Goal: Task Accomplishment & Management: Manage account settings

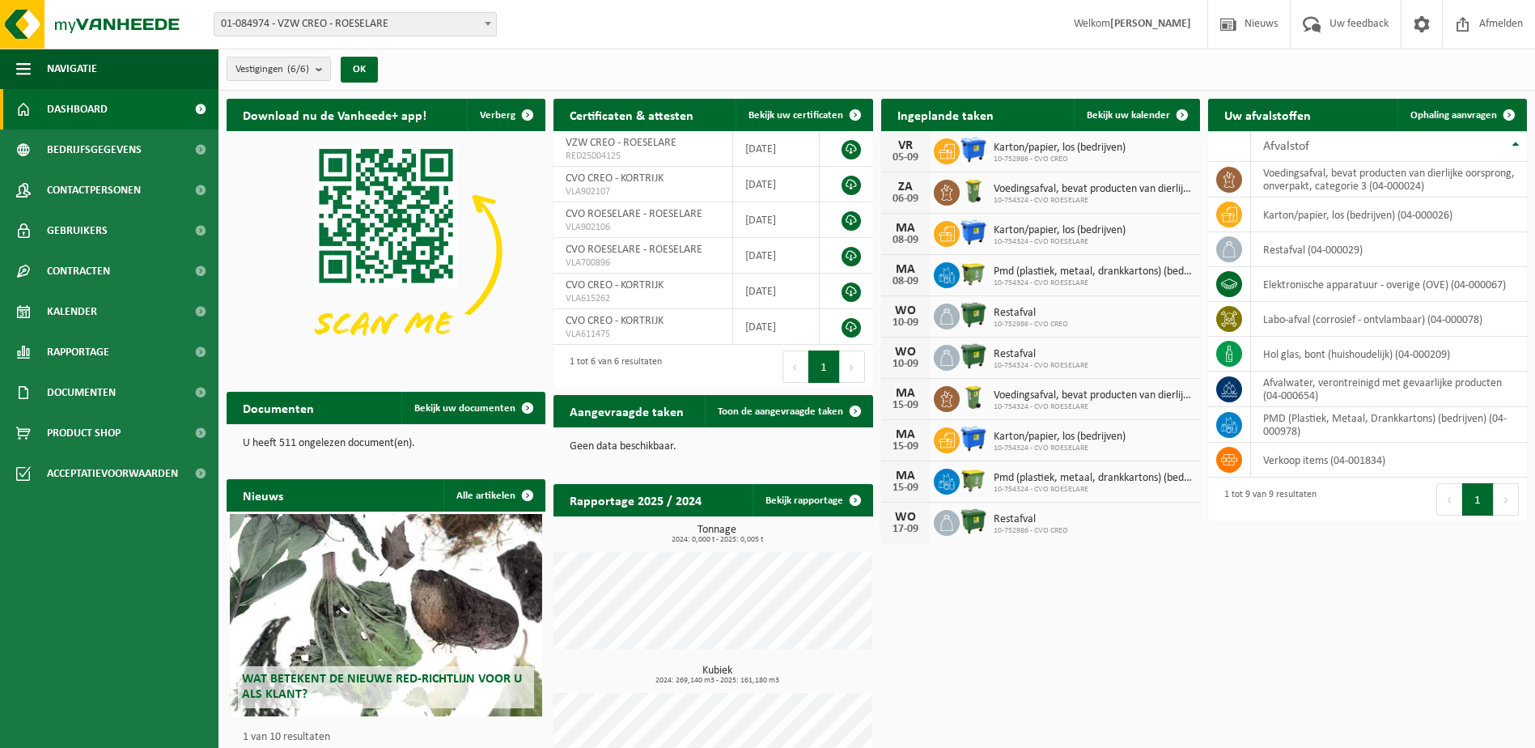
click at [1029, 187] on span "Voedingsafval, bevat producten van dierlijke oorsprong, onverpakt, categorie 3" at bounding box center [1093, 189] width 198 height 13
click at [904, 185] on div "ZA" at bounding box center [905, 186] width 32 height 13
click at [952, 188] on icon at bounding box center [947, 193] width 16 height 16
click at [944, 193] on icon at bounding box center [947, 193] width 16 height 16
click at [970, 191] on img at bounding box center [974, 191] width 28 height 28
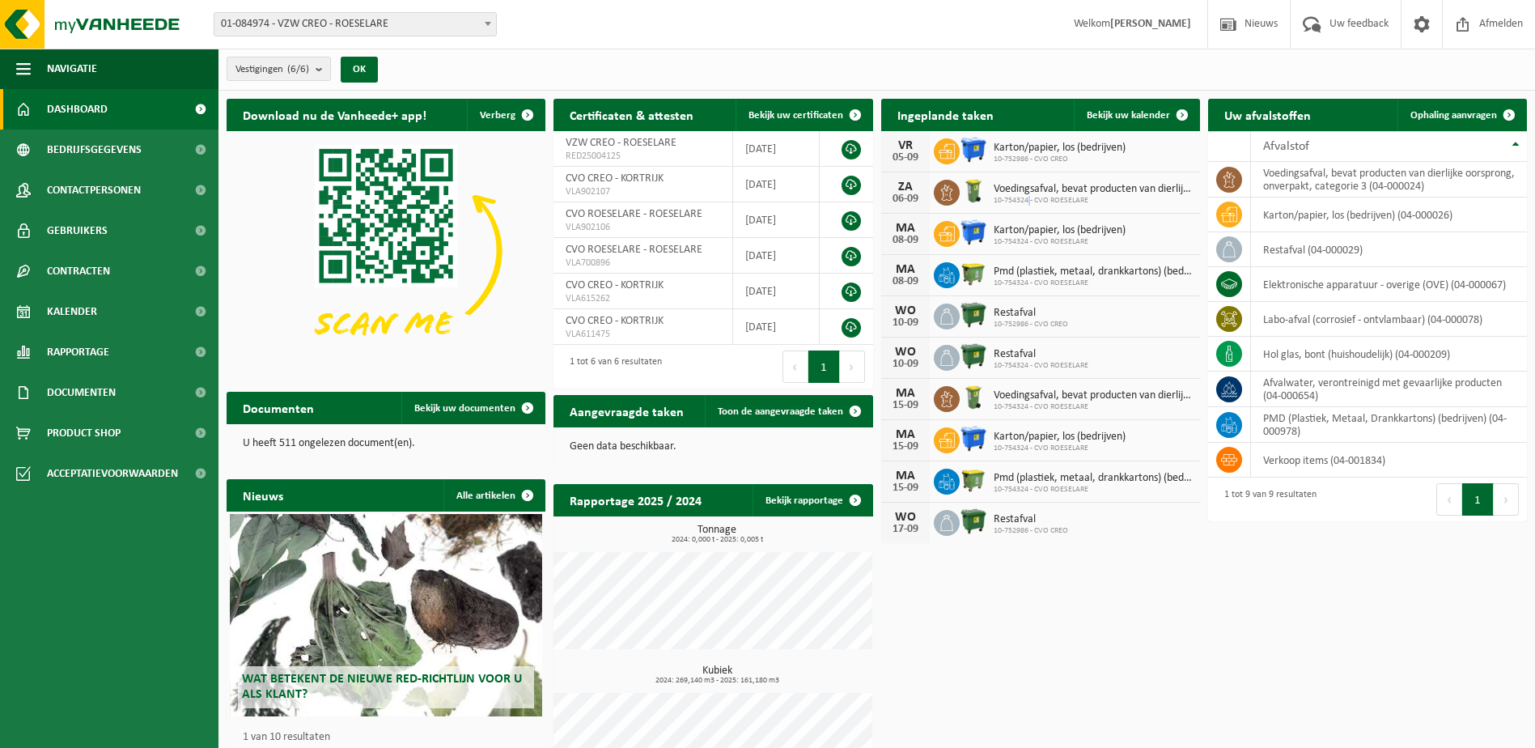
click at [1030, 199] on span "10-754324 - CVO ROESELARE" at bounding box center [1093, 201] width 198 height 10
click at [1058, 196] on span "10-754324 - CVO ROESELARE" at bounding box center [1093, 201] width 198 height 10
click at [1108, 578] on div "Download nu de Vanheede+ app! Verberg Certificaten & attesten Bekijk uw certifi…" at bounding box center [877, 448] width 1309 height 715
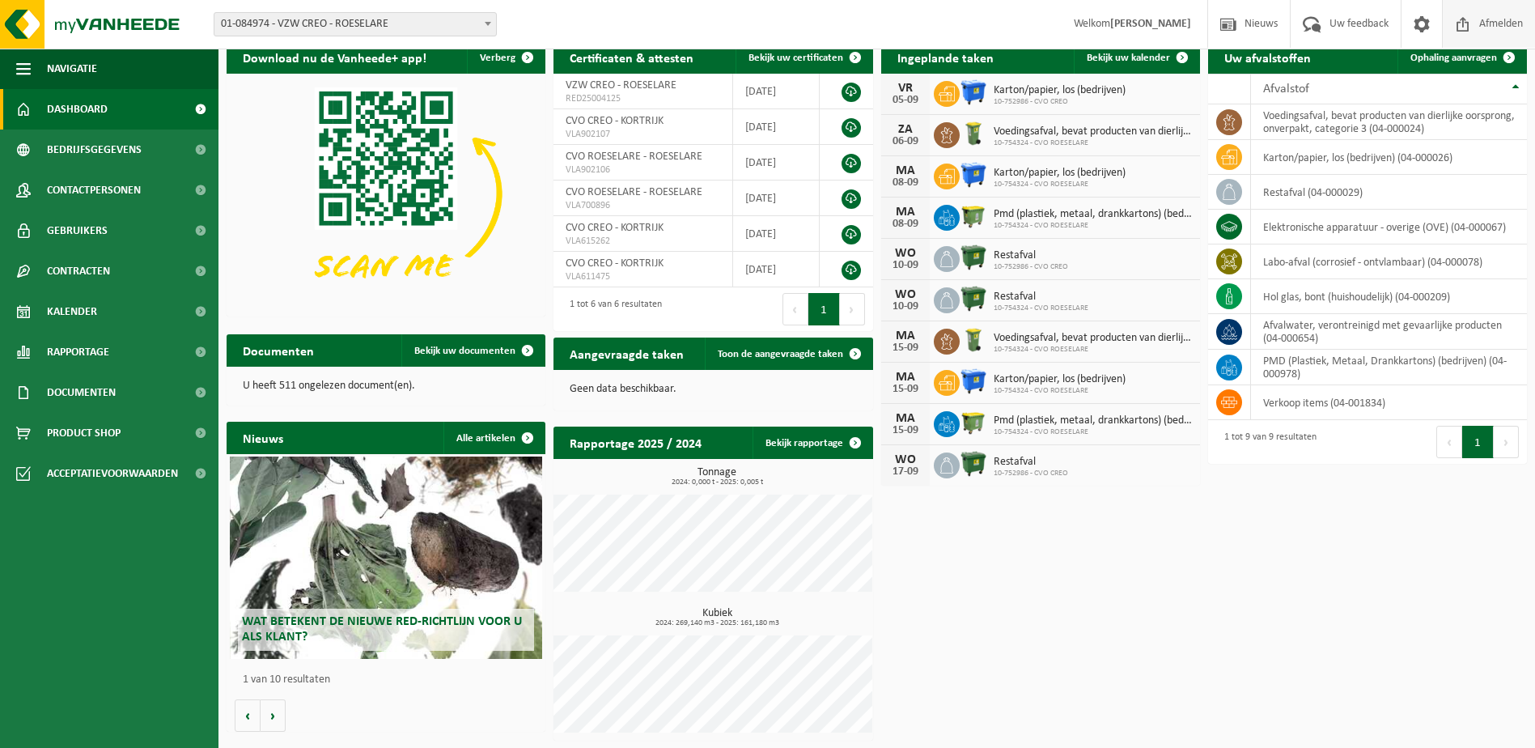
click at [1485, 27] on span "Afmelden" at bounding box center [1501, 24] width 52 height 48
